Goal: Task Accomplishment & Management: Use online tool/utility

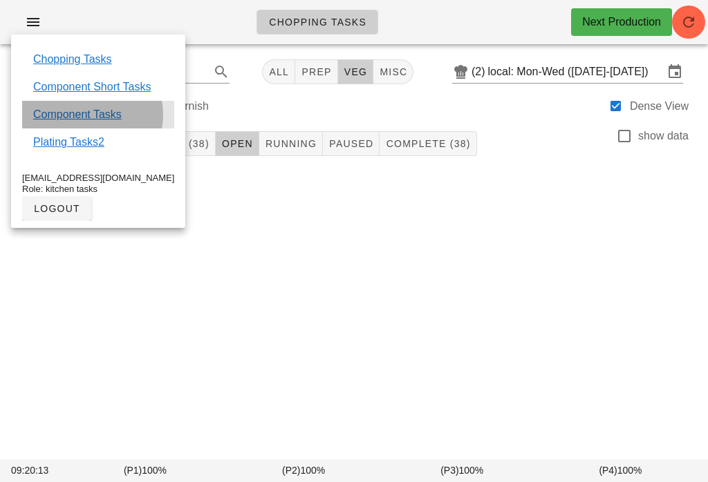
click at [109, 110] on link "Component Tasks" at bounding box center [77, 114] width 88 height 17
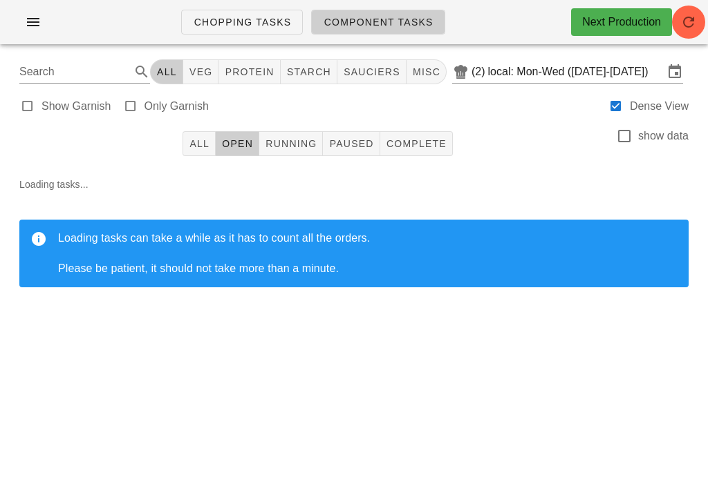
click at [207, 50] on div "Chopping Tasks Component Tasks Next Production" at bounding box center [354, 27] width 708 height 55
click at [210, 74] on span "veg" at bounding box center [201, 71] width 24 height 11
type input "team:veg"
click at [684, 19] on icon "button" at bounding box center [688, 22] width 17 height 17
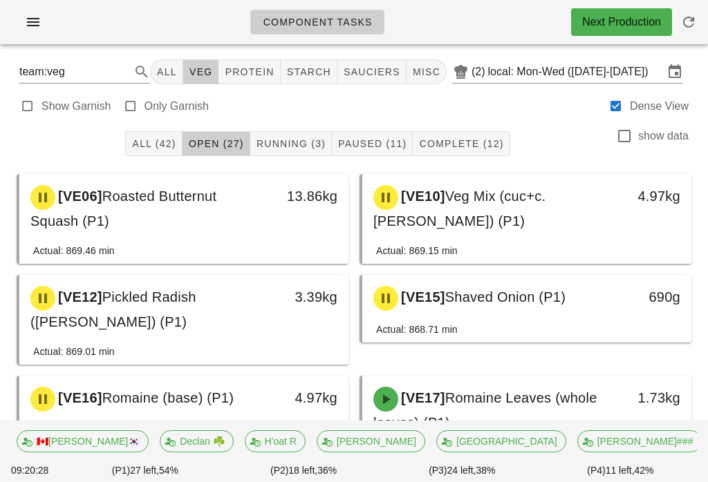
click at [308, 132] on button "Running (3)" at bounding box center [291, 143] width 82 height 25
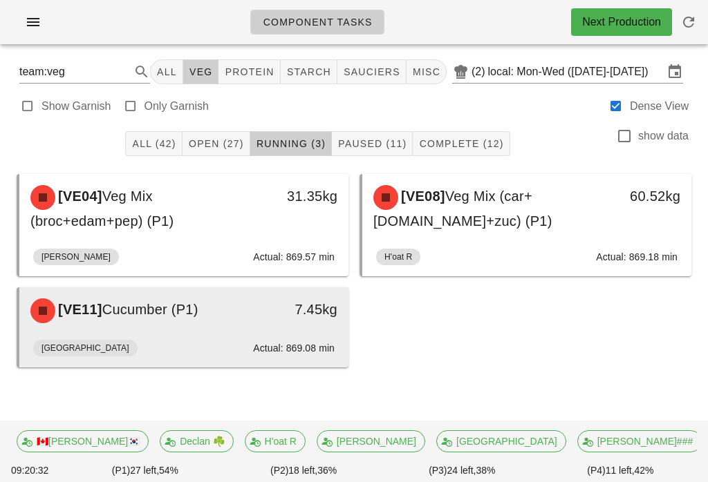
click at [176, 314] on span "Cucumber (P1)" at bounding box center [150, 309] width 96 height 15
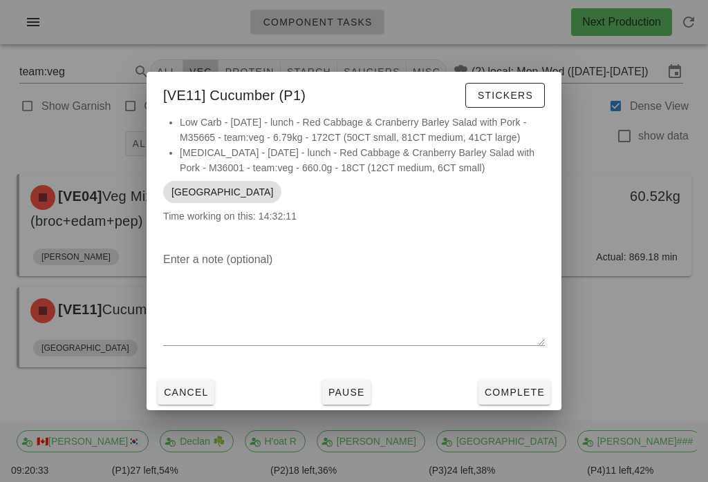
click at [60, 393] on div at bounding box center [354, 241] width 708 height 482
